Goal: Information Seeking & Learning: Learn about a topic

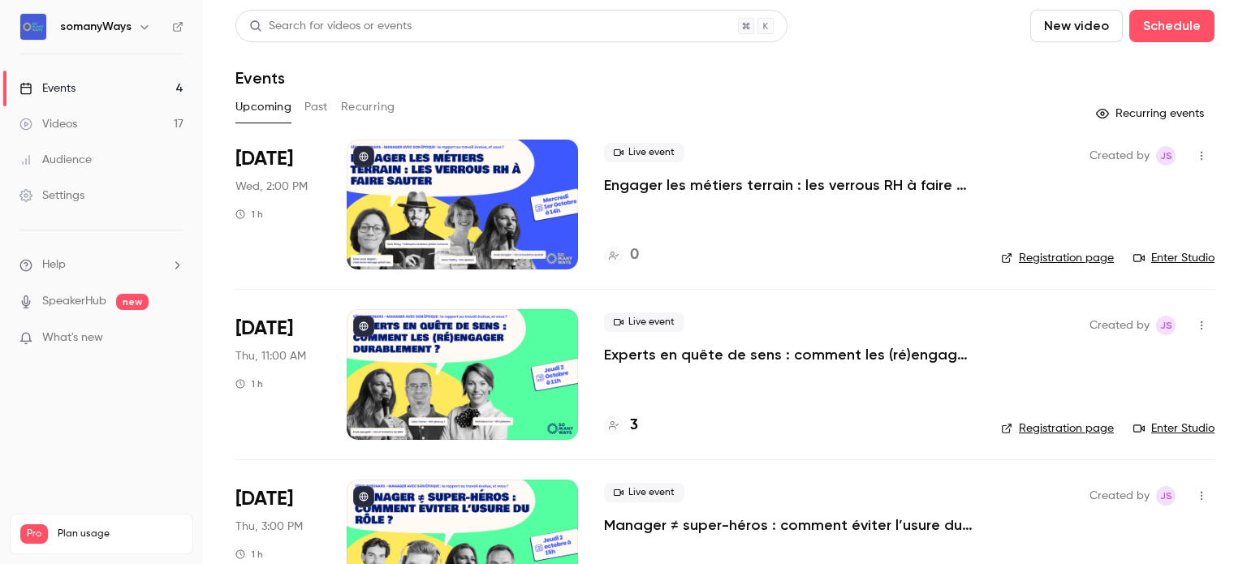
click at [624, 186] on p "Engager les métiers terrain : les verrous RH à faire sauter" at bounding box center [789, 184] width 371 height 19
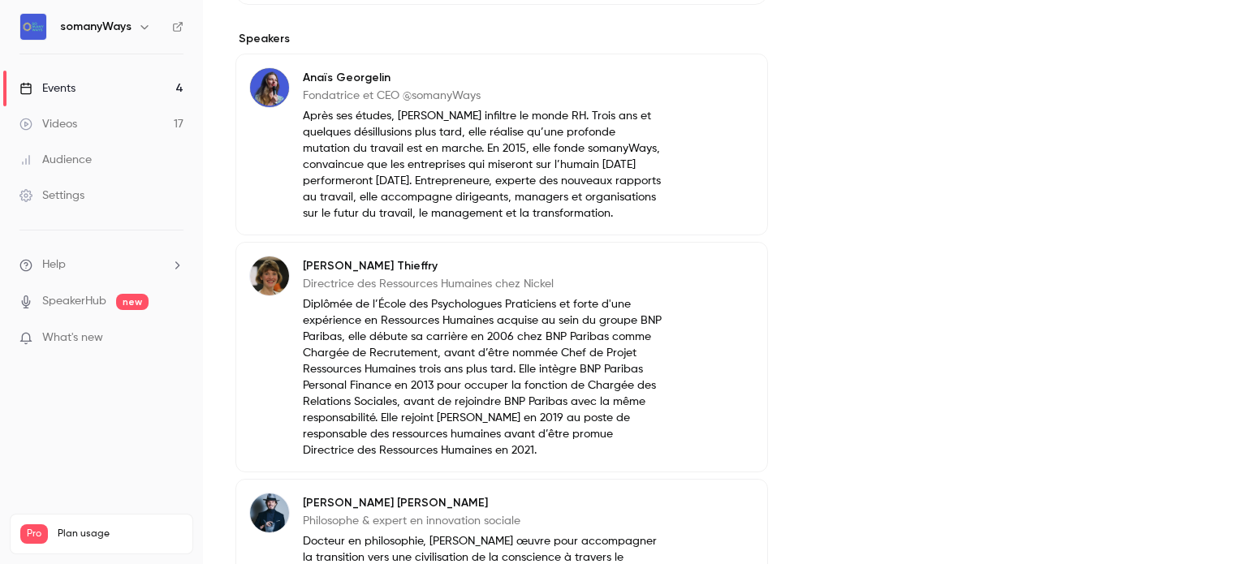
scroll to position [601, 0]
click at [171, 84] on link "Events 4" at bounding box center [101, 89] width 203 height 36
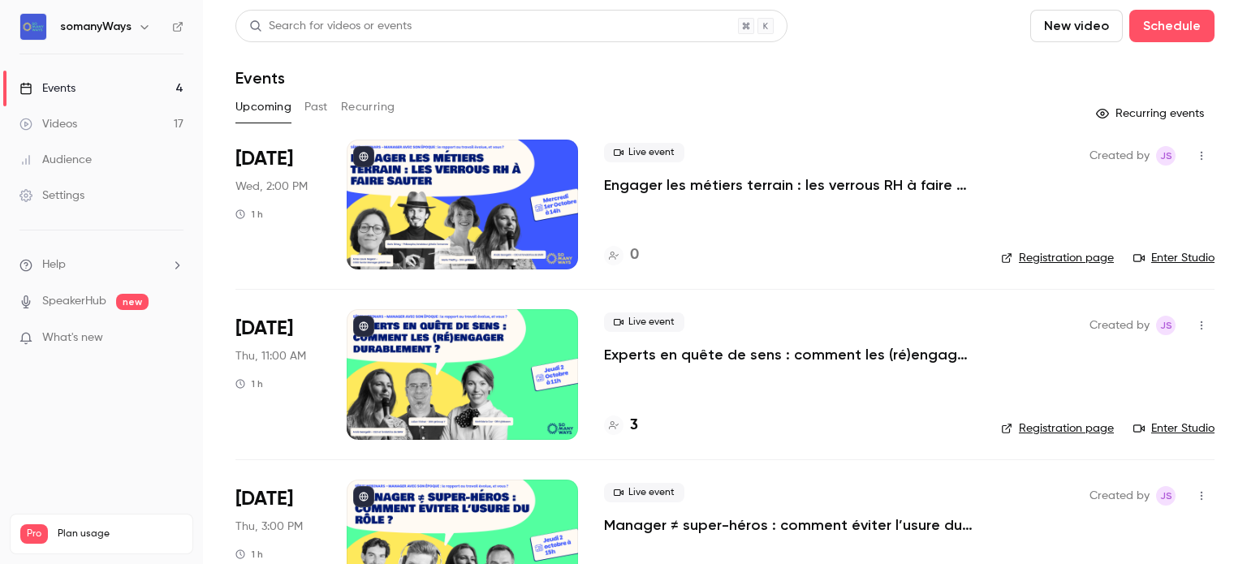
click at [536, 379] on div at bounding box center [462, 374] width 231 height 130
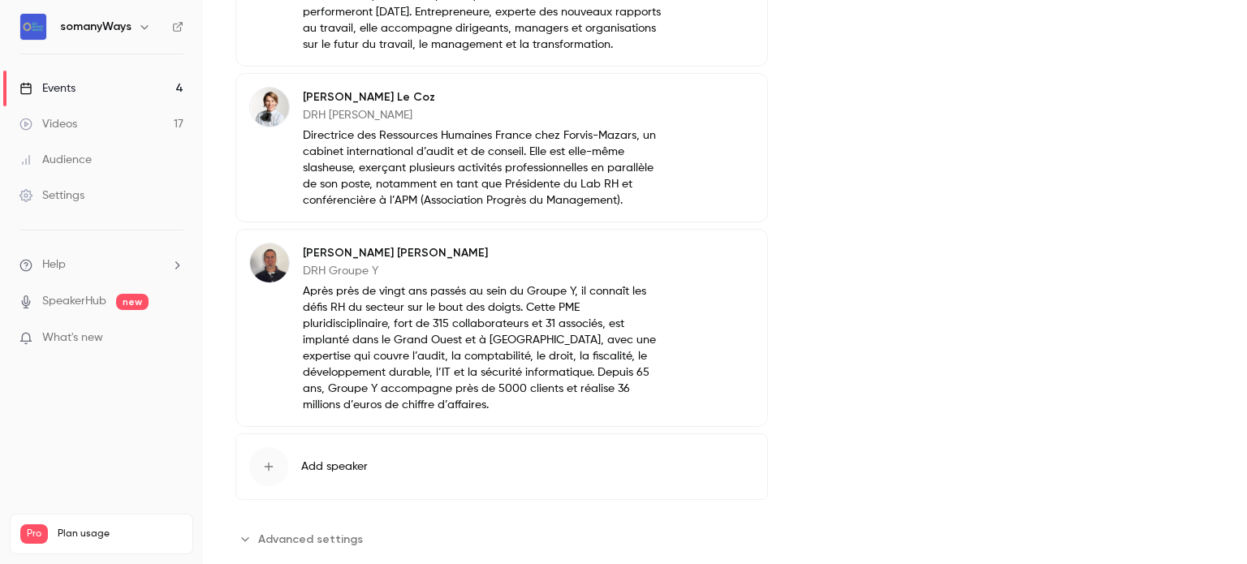
scroll to position [828, 0]
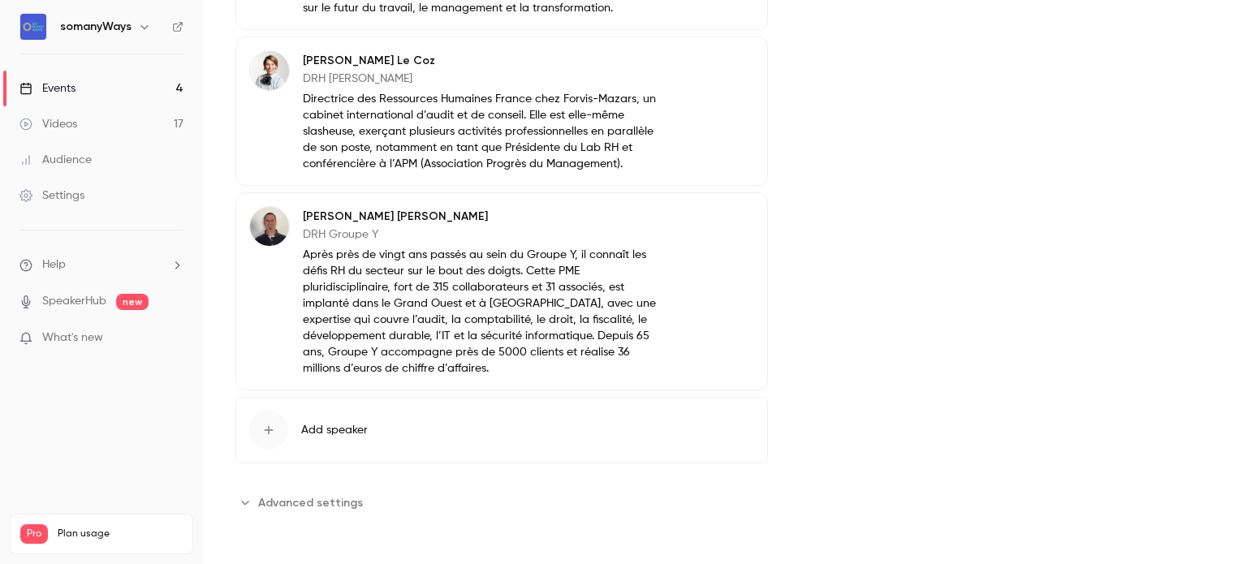
drag, startPoint x: 162, startPoint y: 81, endPoint x: 229, endPoint y: 114, distance: 74.8
click at [162, 81] on link "Events 4" at bounding box center [101, 89] width 203 height 36
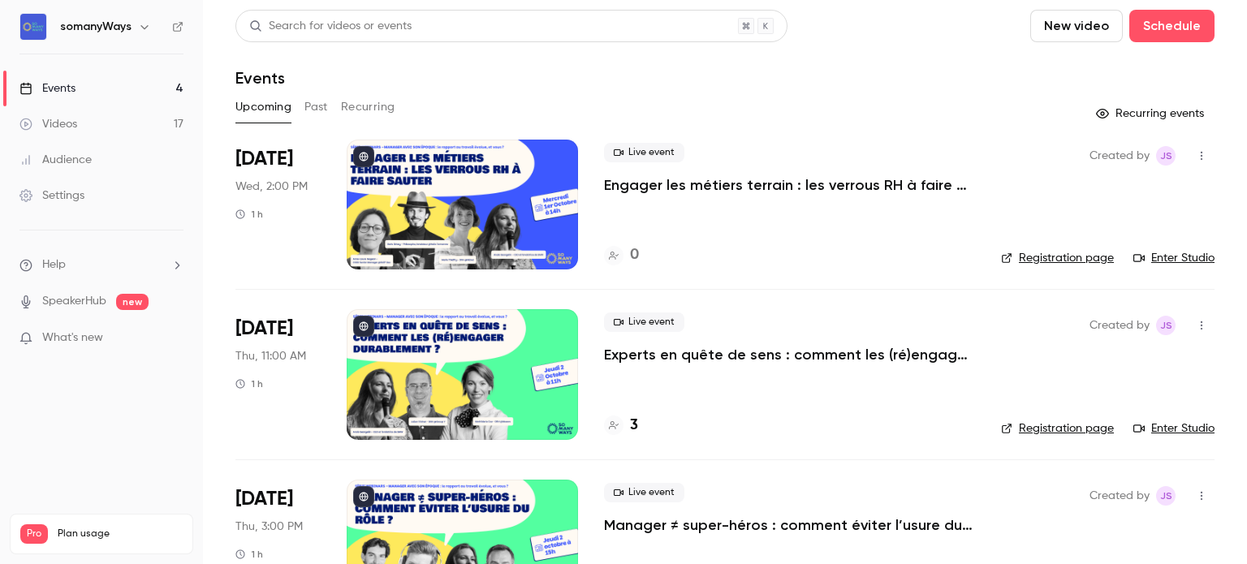
scroll to position [178, 0]
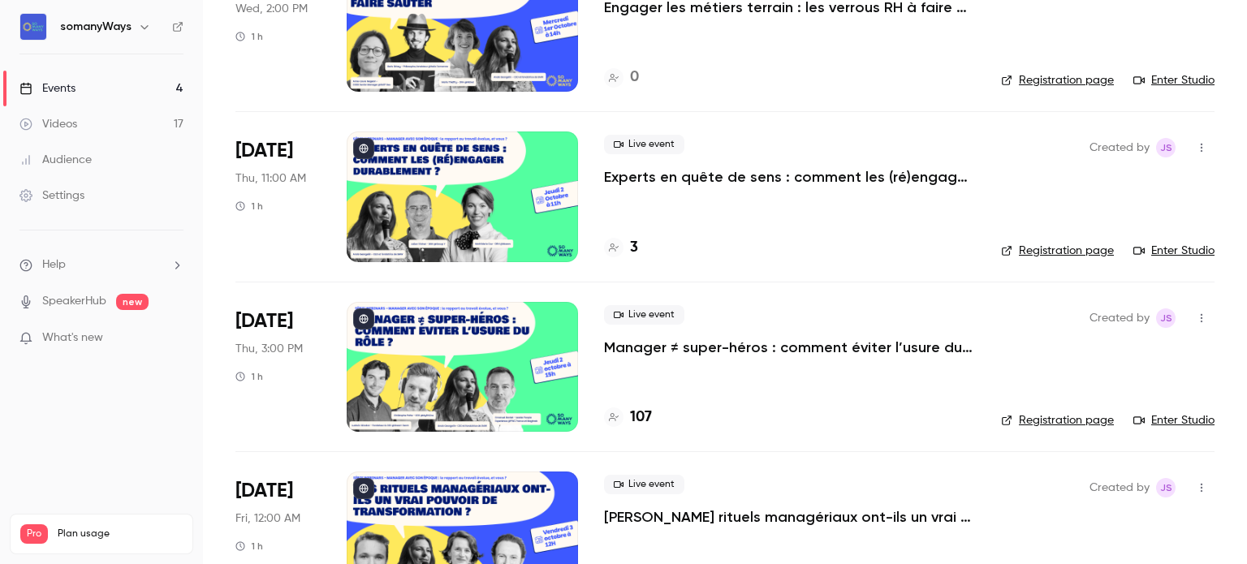
click at [640, 343] on p "Manager ≠ super-héros : comment éviter l’usure du rôle ?" at bounding box center [789, 347] width 371 height 19
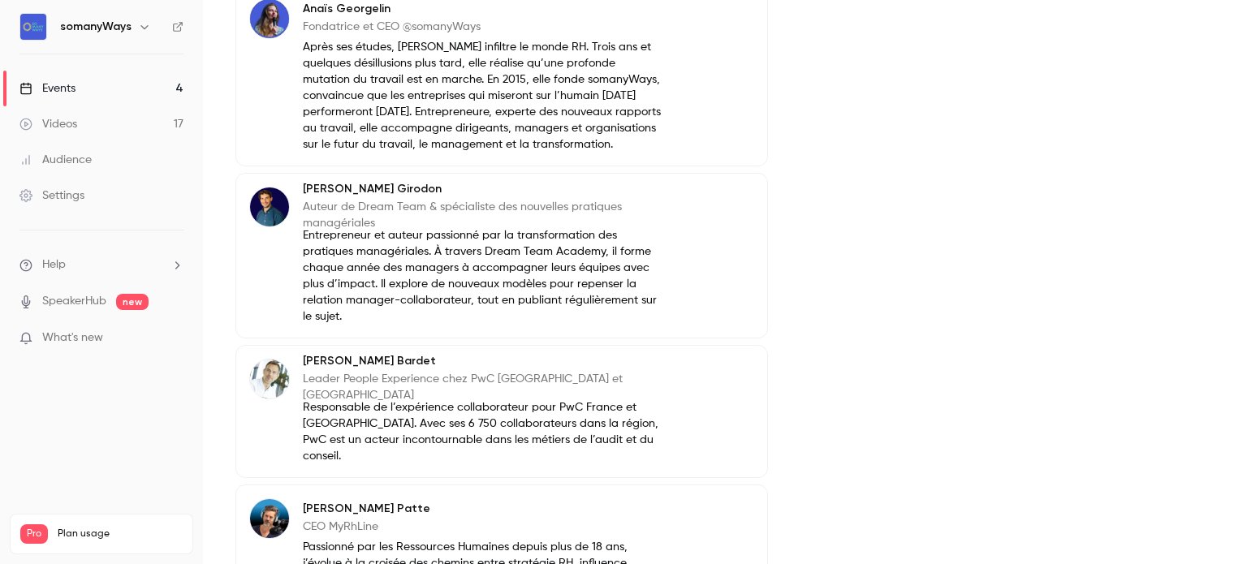
scroll to position [675, 0]
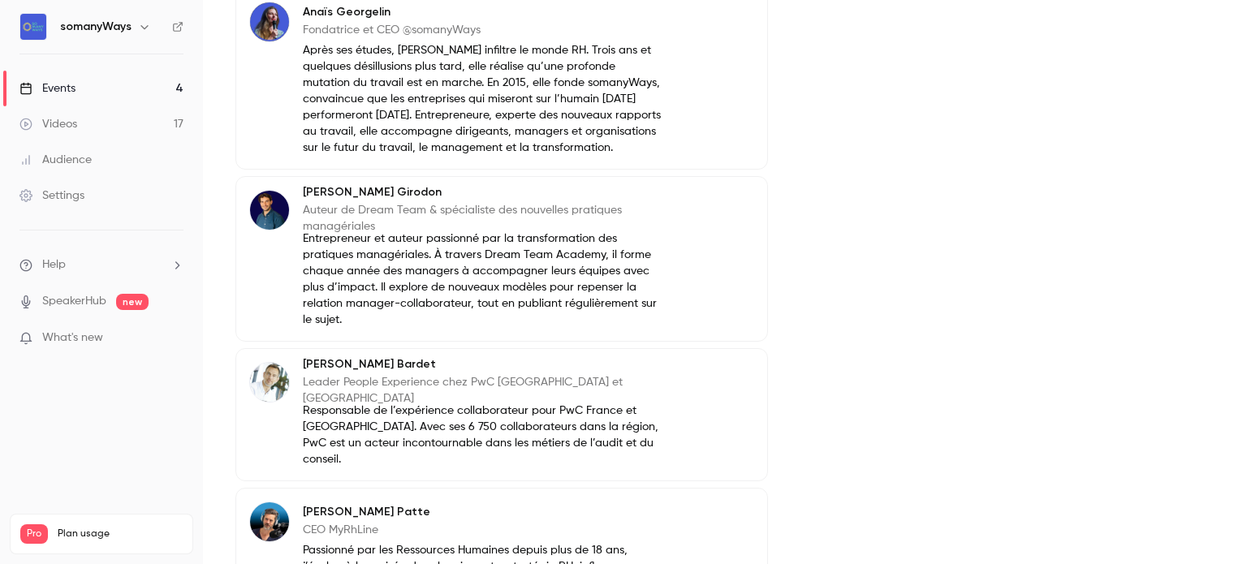
click at [133, 74] on link "Events 4" at bounding box center [101, 89] width 203 height 36
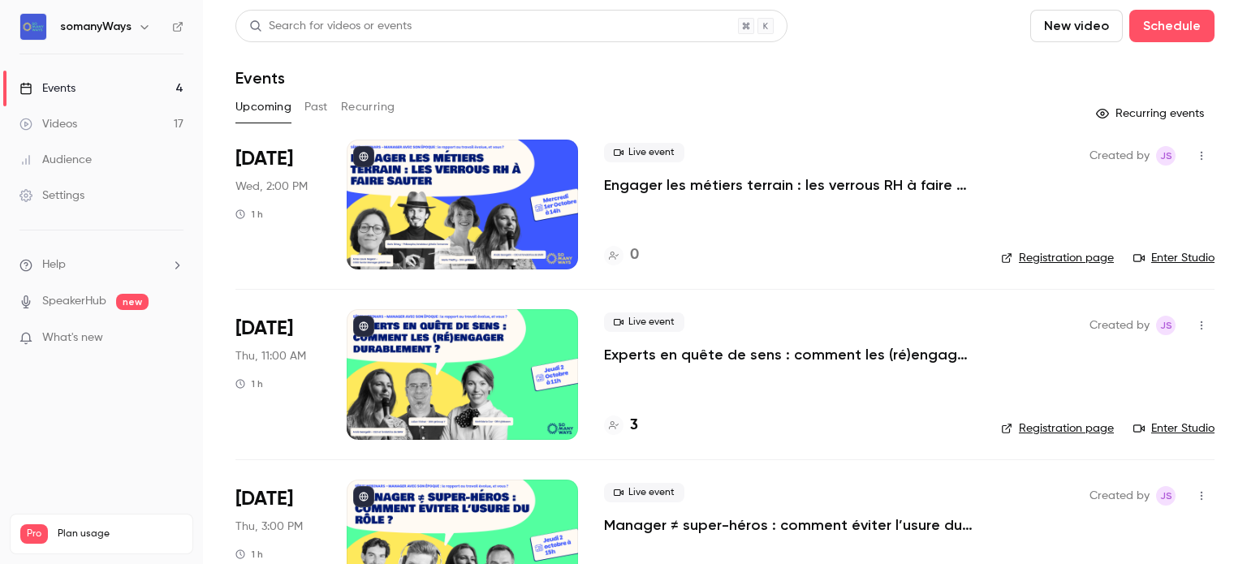
scroll to position [244, 0]
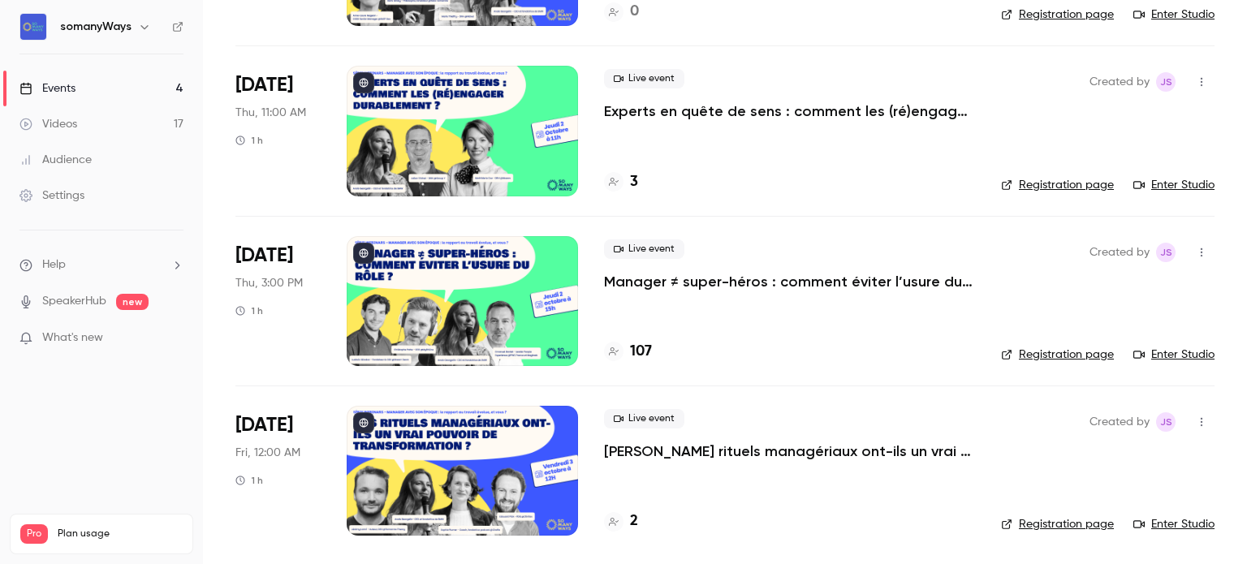
click at [691, 444] on p "[PERSON_NAME] rituels managériaux ont-ils un vrai pouvoir de transformation ?" at bounding box center [789, 451] width 371 height 19
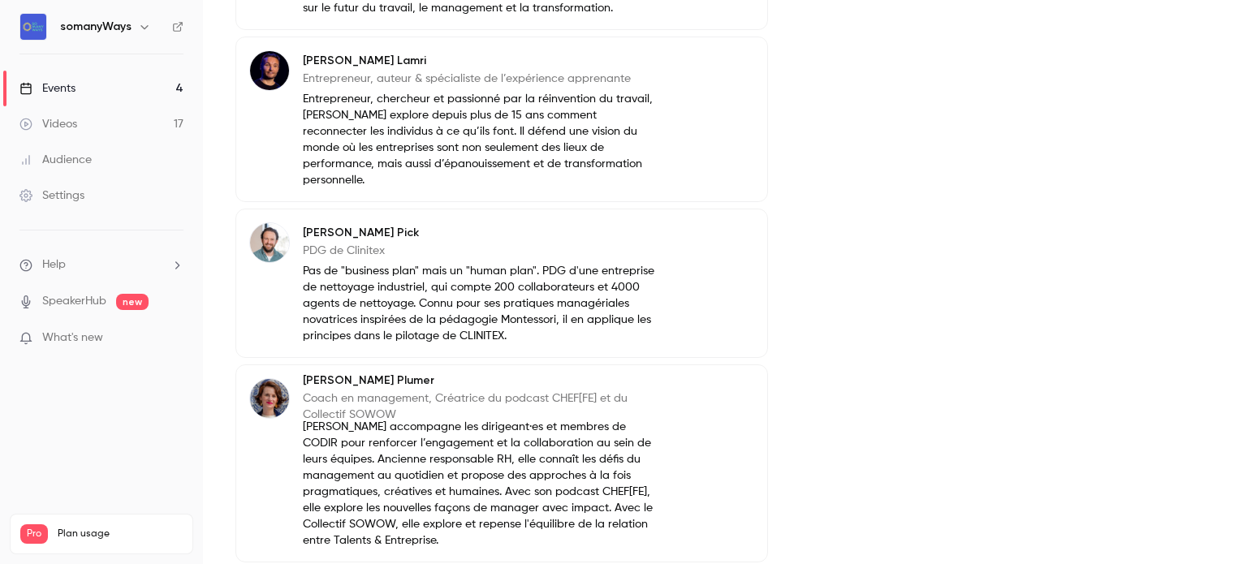
scroll to position [822, 0]
